Goal: Check status: Check status

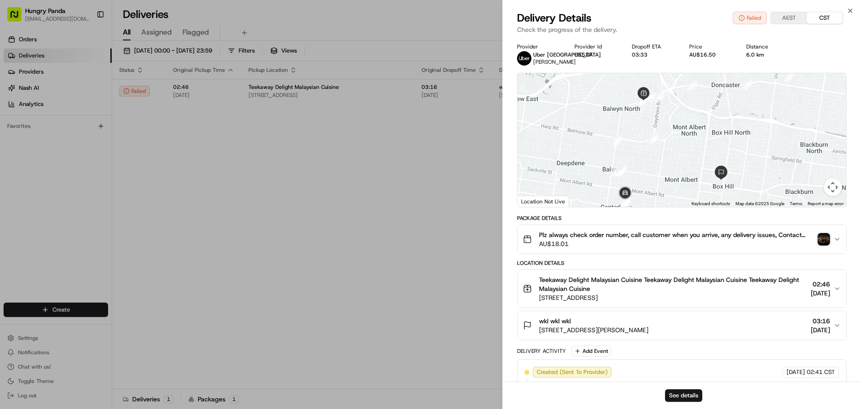
drag, startPoint x: 384, startPoint y: 148, endPoint x: 480, endPoint y: 147, distance: 96.0
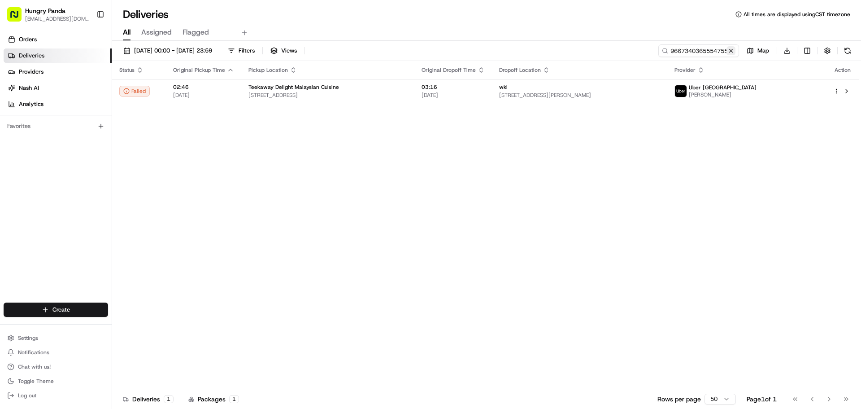
click at [734, 50] on button at bounding box center [730, 50] width 9 height 9
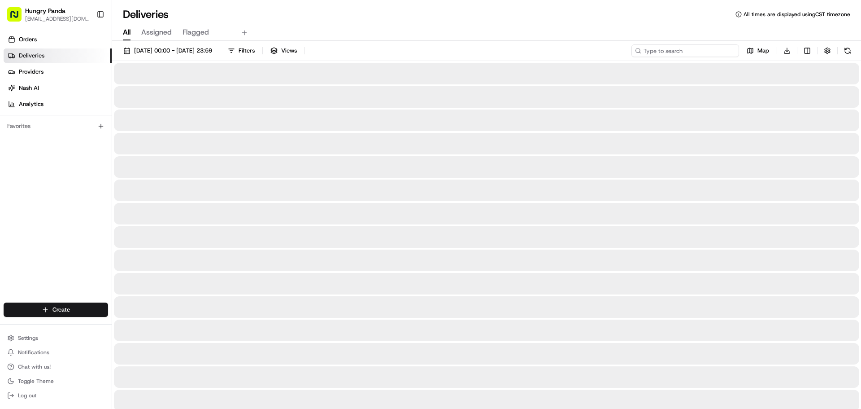
paste input "9668379495258762731878"
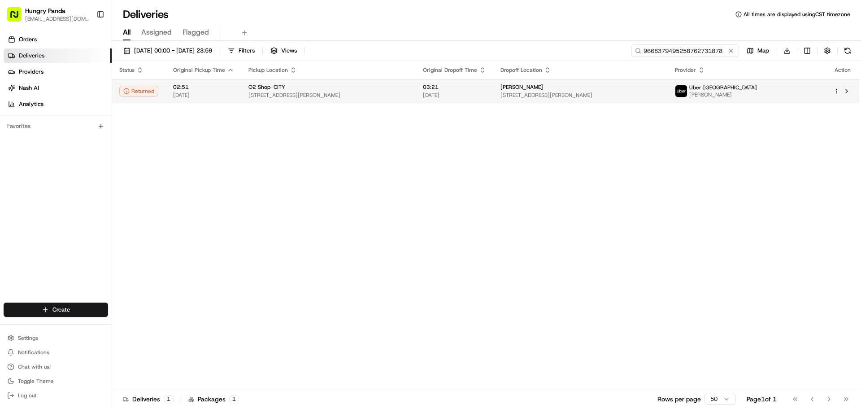
type input "9668379495258762731878"
click at [655, 87] on div "[PERSON_NAME]" at bounding box center [580, 86] width 160 height 7
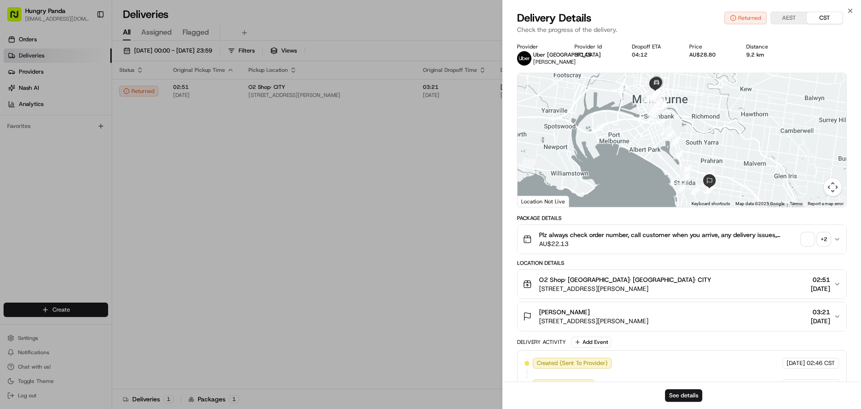
click at [801, 243] on div "Plz always check order number, call customer when you arrive, any delivery issu…" at bounding box center [678, 239] width 311 height 18
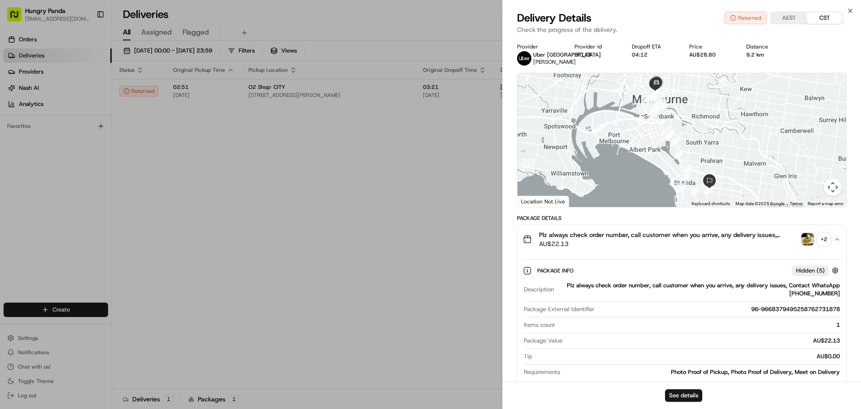
click at [809, 241] on img "button" at bounding box center [807, 239] width 13 height 13
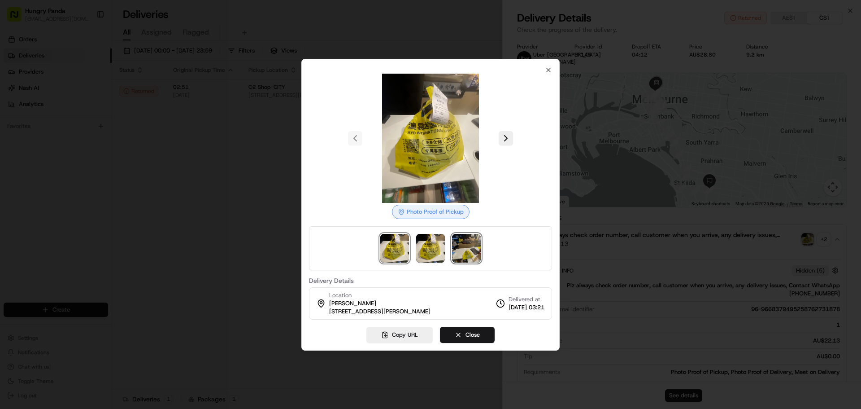
click at [464, 249] on img at bounding box center [466, 248] width 29 height 29
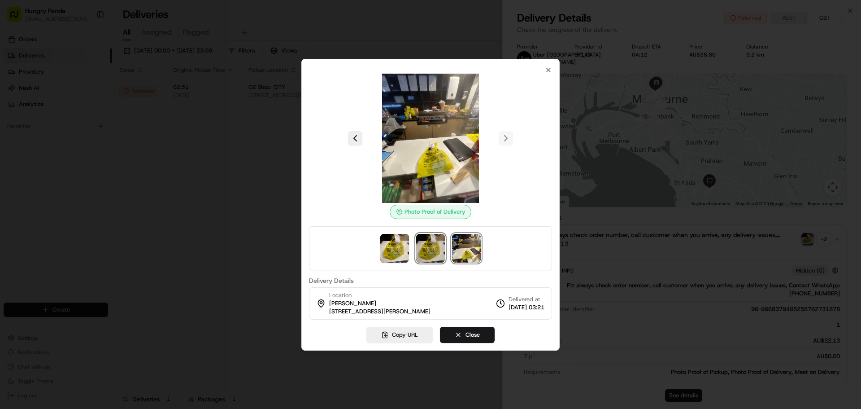
click at [436, 250] on img at bounding box center [430, 248] width 29 height 29
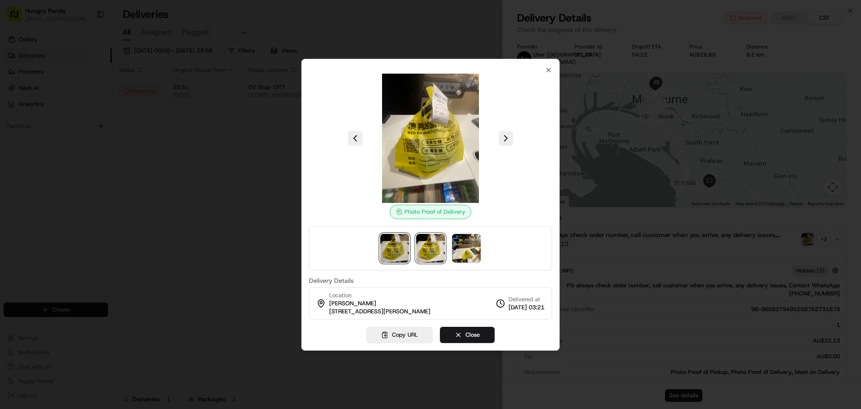
drag, startPoint x: 401, startPoint y: 246, endPoint x: 425, endPoint y: 250, distance: 24.5
click at [400, 246] on img at bounding box center [394, 248] width 29 height 29
click at [575, 240] on div at bounding box center [430, 204] width 861 height 409
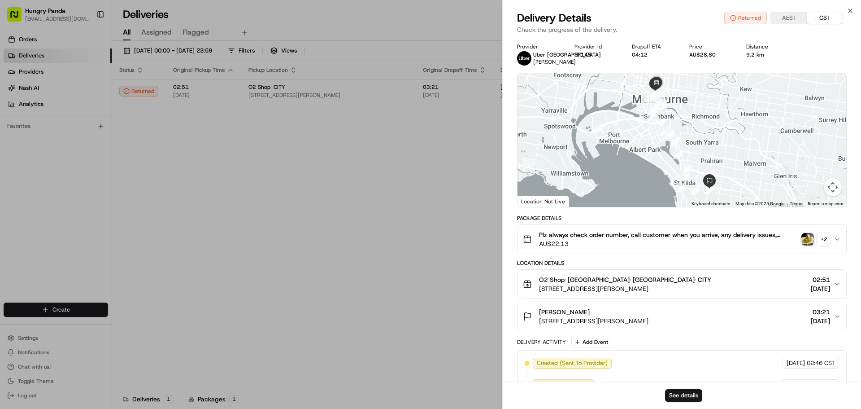
click at [804, 240] on img "button" at bounding box center [807, 239] width 13 height 13
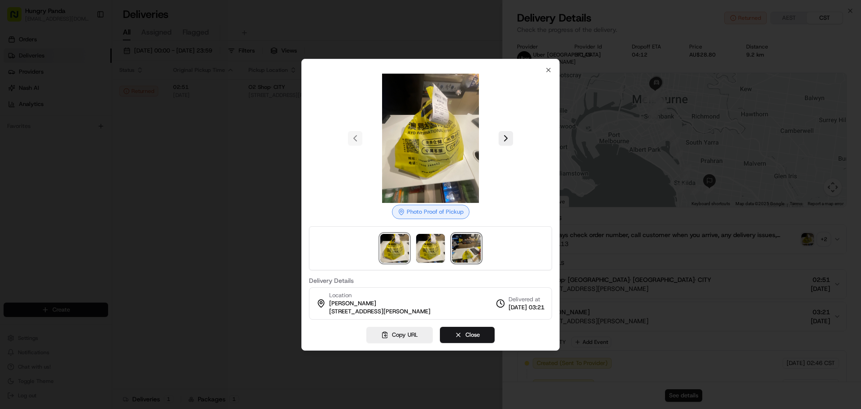
click at [474, 243] on img at bounding box center [466, 248] width 29 height 29
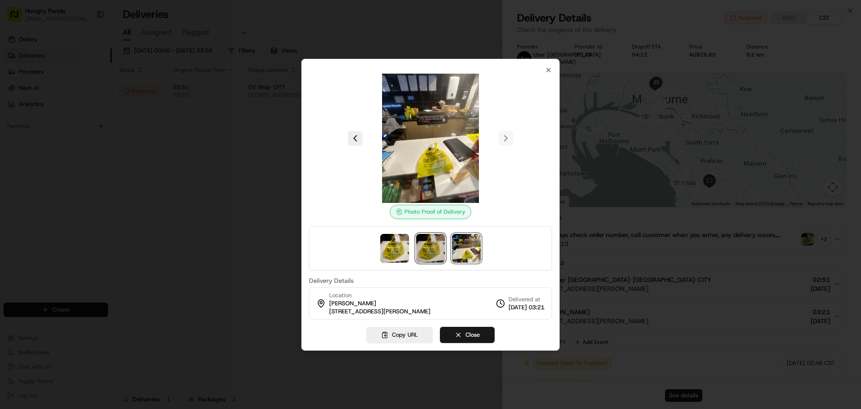
click at [433, 247] on img at bounding box center [430, 248] width 29 height 29
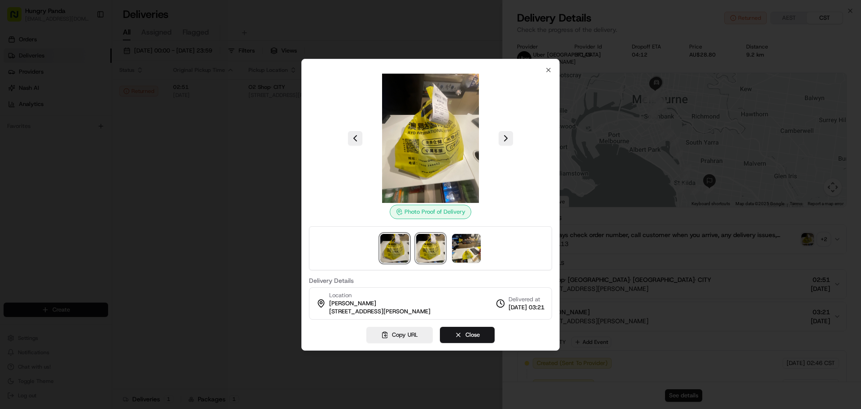
click at [396, 250] on img at bounding box center [394, 248] width 29 height 29
click at [461, 259] on img at bounding box center [466, 248] width 29 height 29
